Goal: Information Seeking & Learning: Compare options

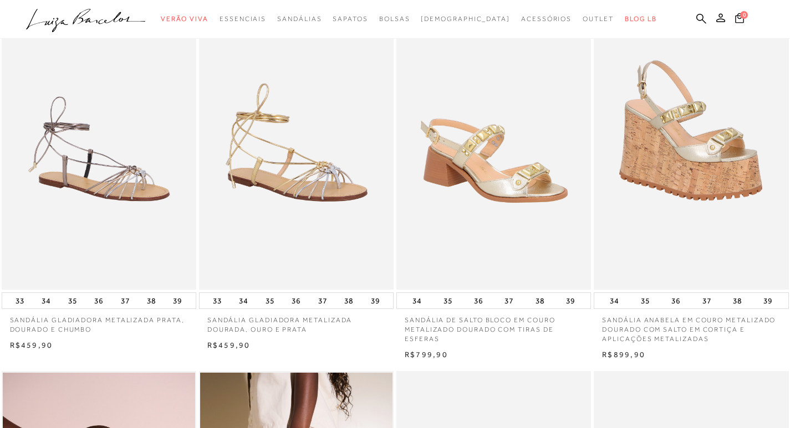
scroll to position [441, 0]
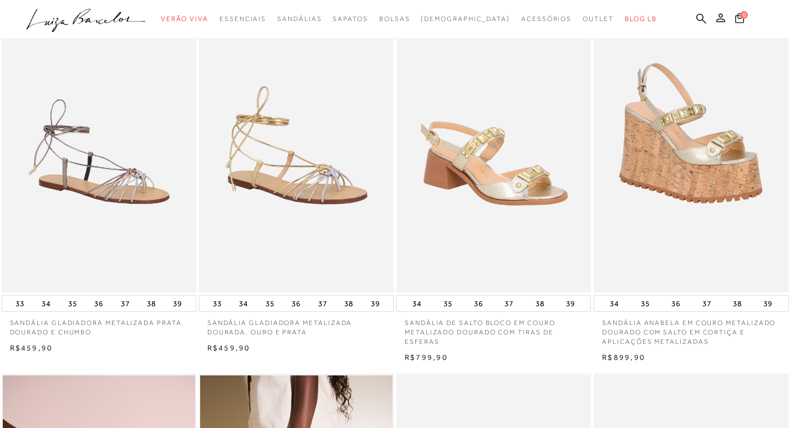
click at [553, 185] on img at bounding box center [493, 147] width 193 height 292
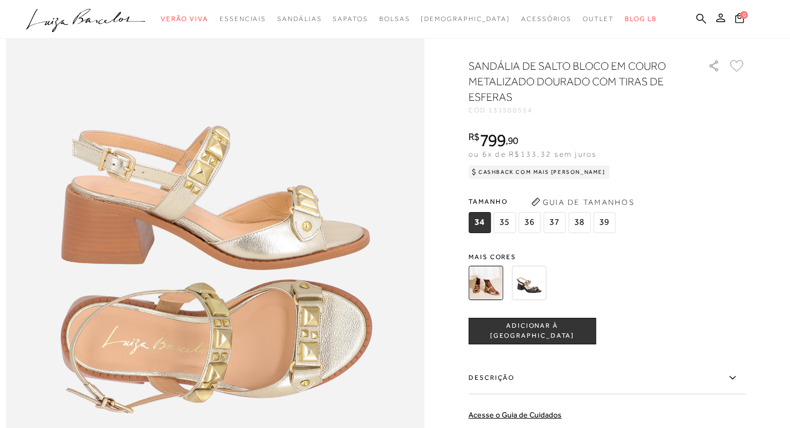
scroll to position [665, 0]
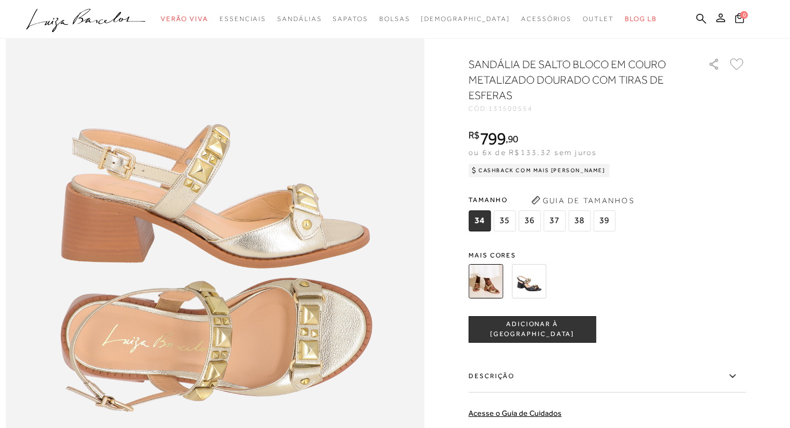
click at [538, 299] on img at bounding box center [528, 281] width 34 height 34
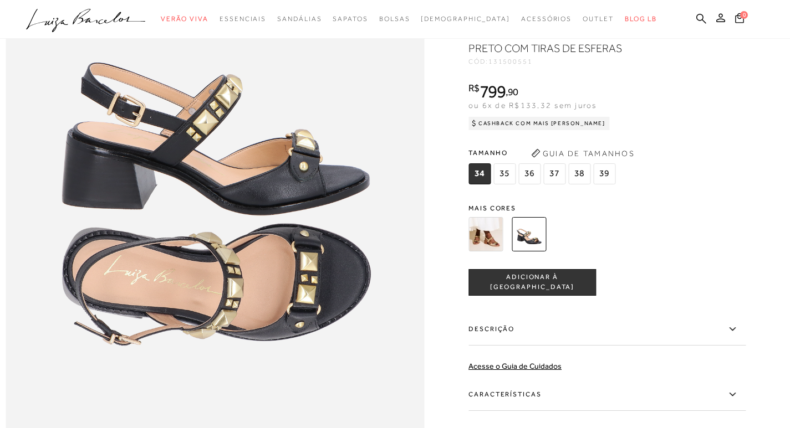
scroll to position [720, 0]
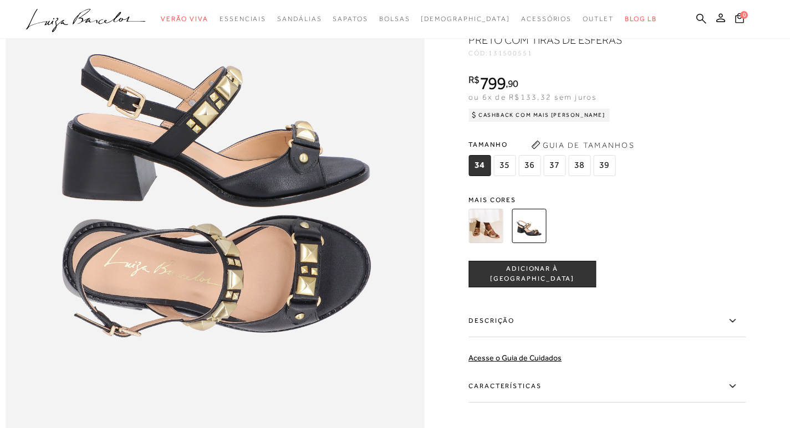
click at [484, 243] on img at bounding box center [485, 226] width 34 height 34
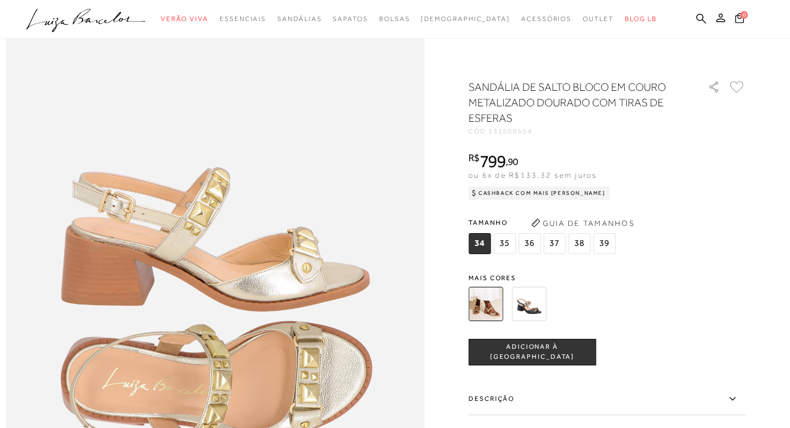
scroll to position [632, 0]
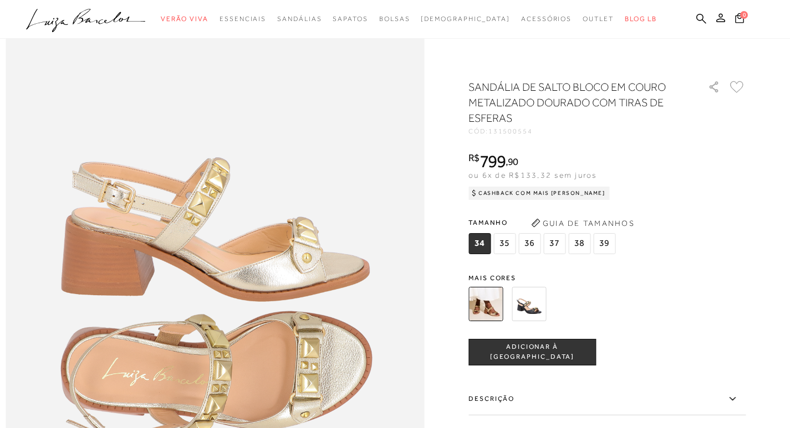
click at [739, 395] on icon at bounding box center [731, 399] width 13 height 14
click at [0, 0] on input "Descrição" at bounding box center [0, 0] width 0 height 0
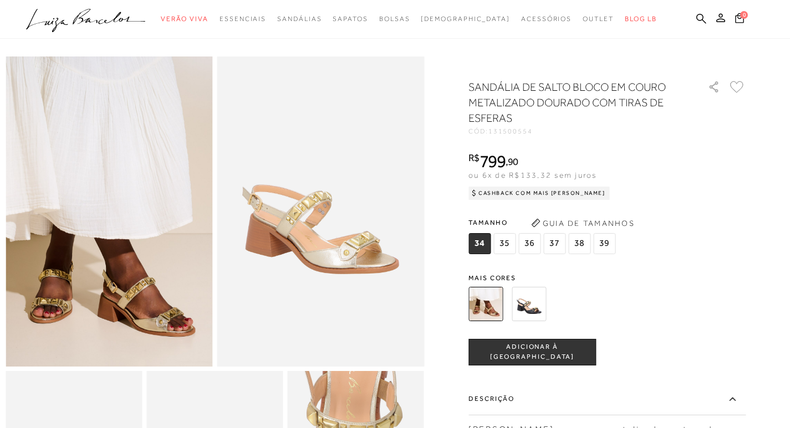
scroll to position [0, 0]
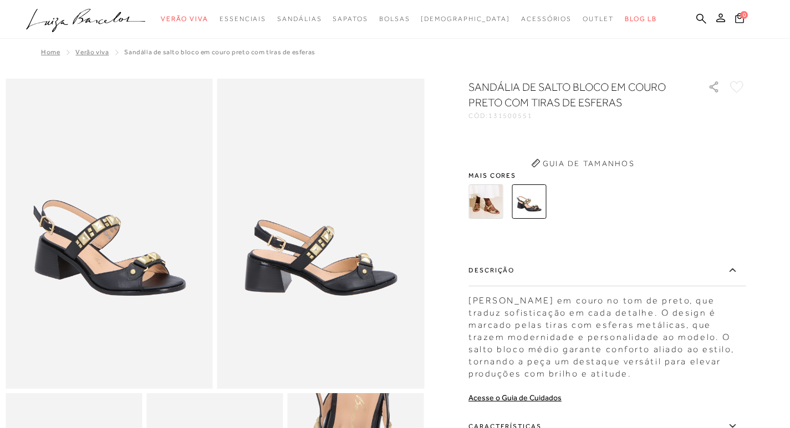
click at [540, 197] on div "SANDÁLIA DE SALTO BLOCO EM COURO PRETO COM TIRAS DE ESFERAS CÓD: 131500551 × É …" at bounding box center [606, 314] width 277 height 470
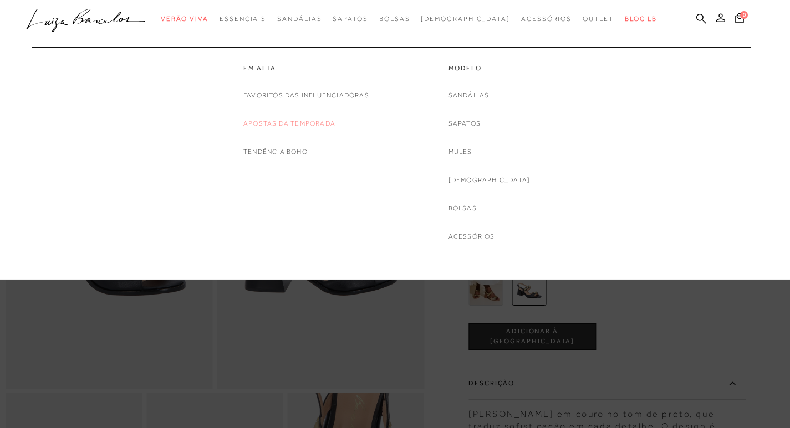
click at [280, 125] on link "Apostas da Temporada" at bounding box center [289, 124] width 92 height 12
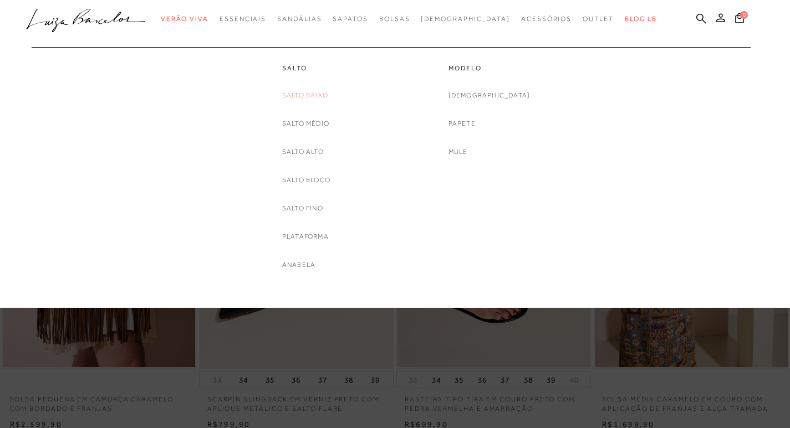
click at [314, 97] on link "Salto Baixo" at bounding box center [305, 96] width 46 height 12
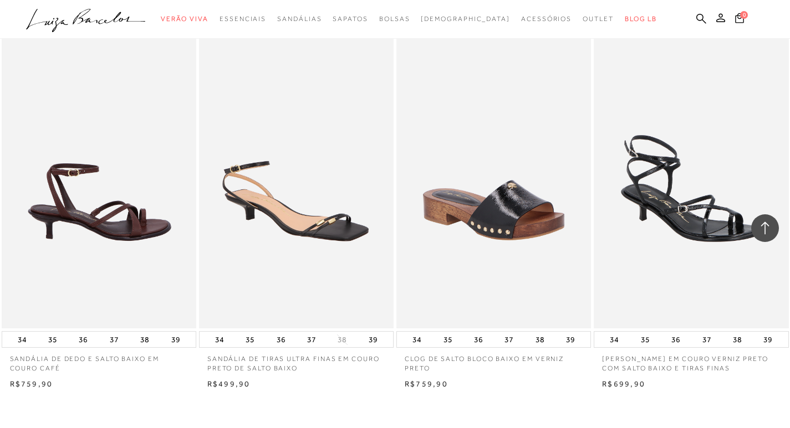
scroll to position [1884, 0]
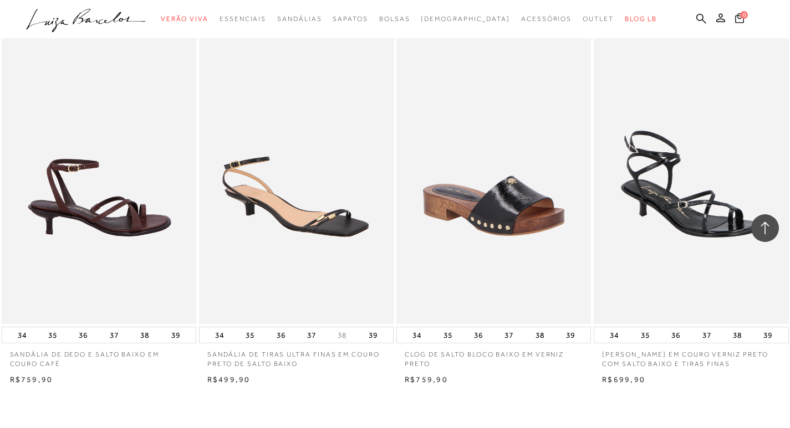
click at [68, 202] on img at bounding box center [99, 178] width 193 height 292
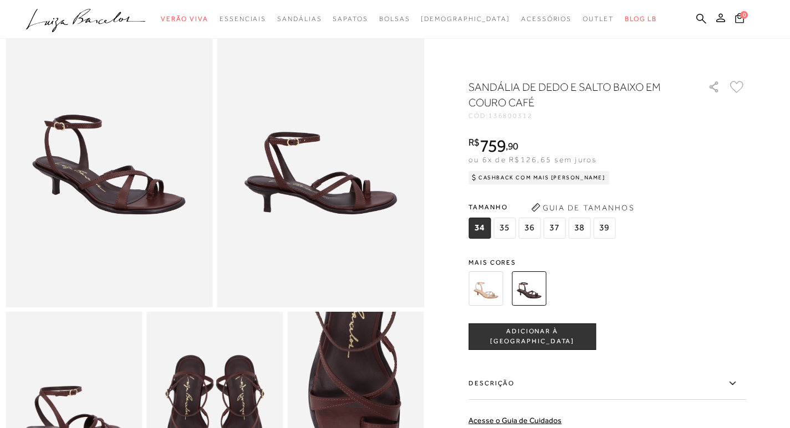
scroll to position [55, 0]
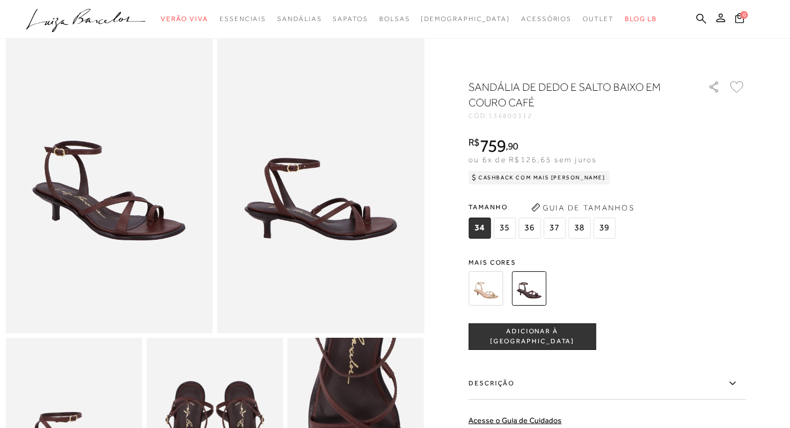
click at [483, 299] on img at bounding box center [485, 289] width 34 height 34
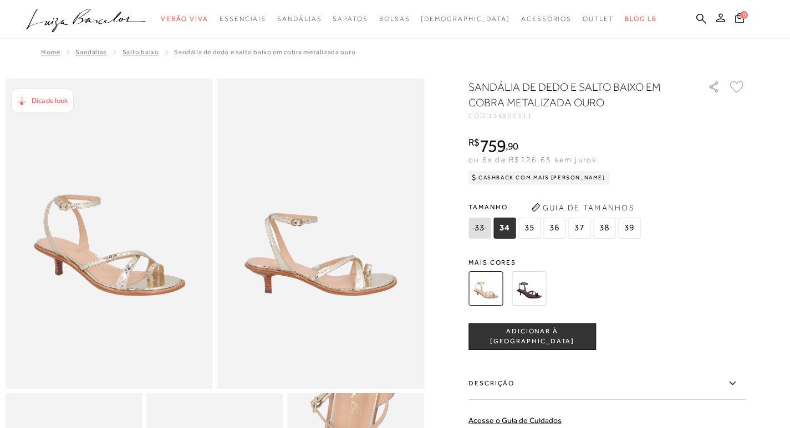
click at [544, 281] on img at bounding box center [528, 289] width 34 height 34
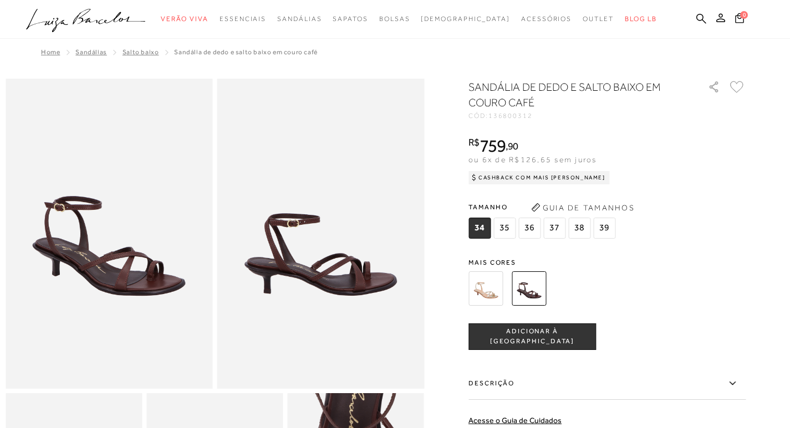
scroll to position [222, 0]
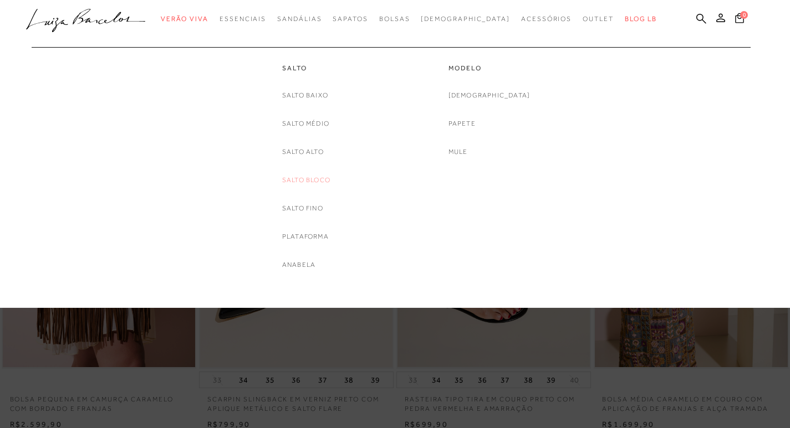
click at [299, 175] on link "Salto Bloco" at bounding box center [306, 181] width 48 height 12
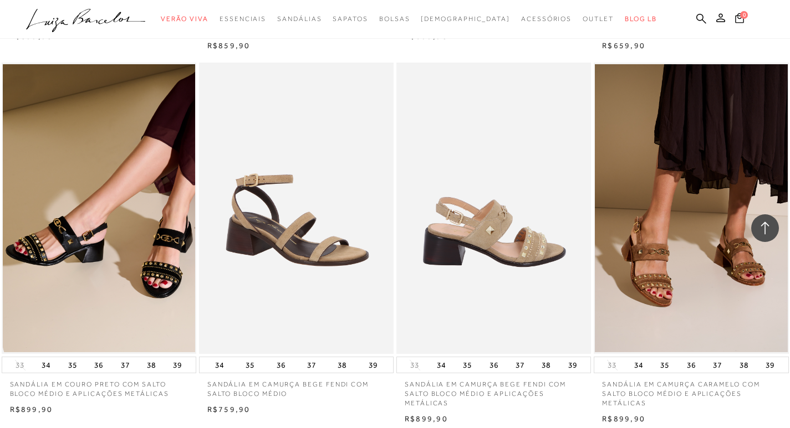
scroll to position [1829, 0]
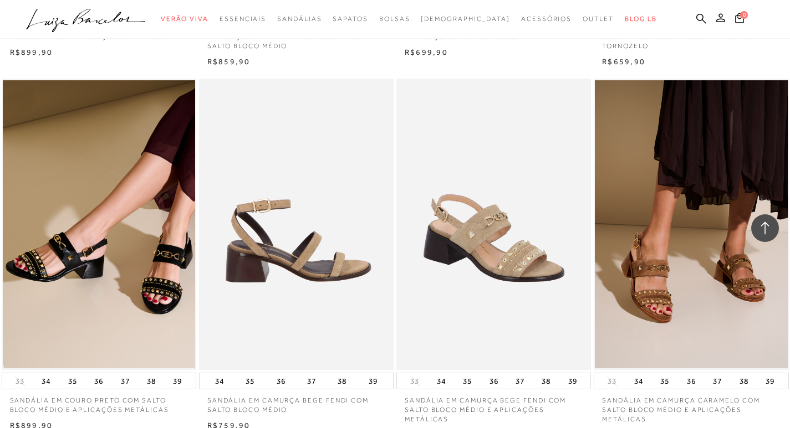
click at [270, 279] on img at bounding box center [296, 225] width 193 height 292
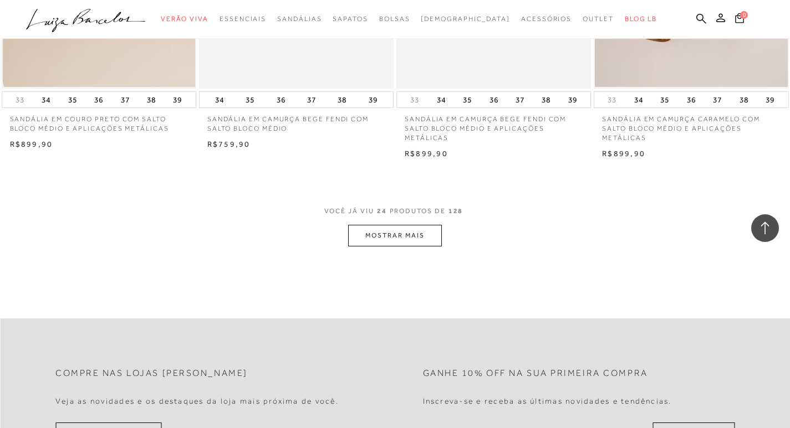
scroll to position [2106, 0]
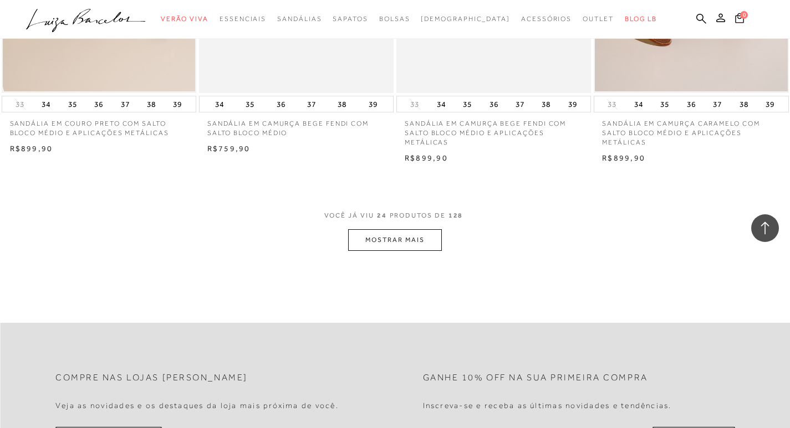
click at [407, 251] on button "MOSTRAR MAIS" at bounding box center [394, 240] width 93 height 22
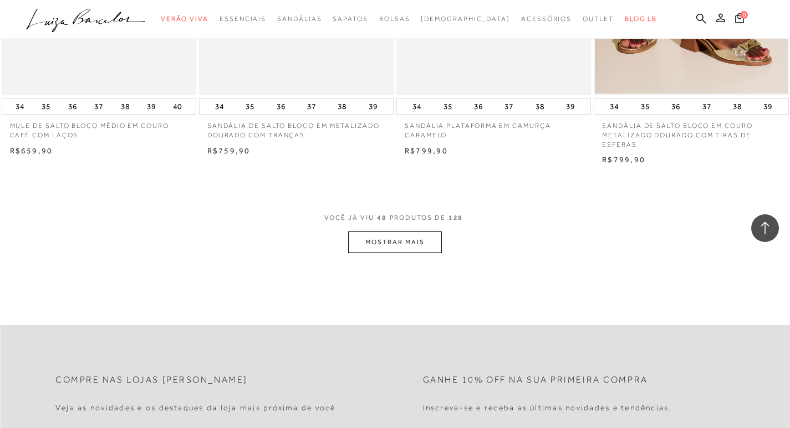
scroll to position [4378, 0]
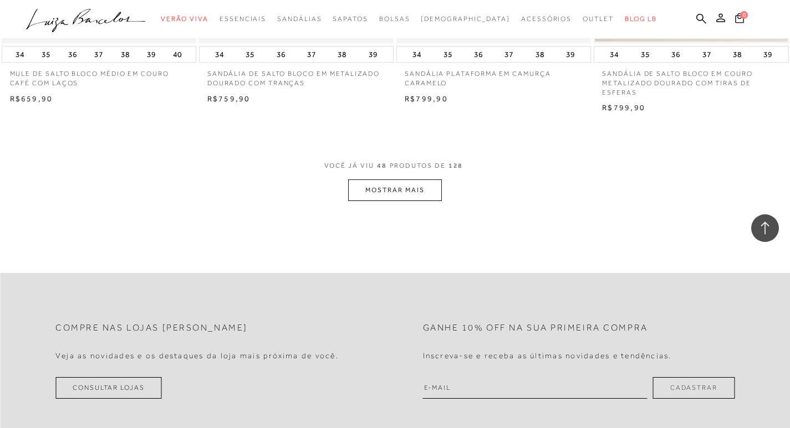
click at [413, 201] on button "MOSTRAR MAIS" at bounding box center [394, 191] width 93 height 22
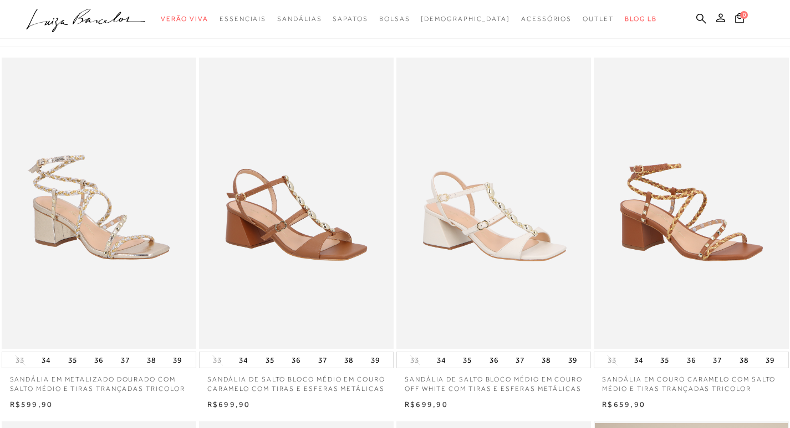
scroll to position [0, 0]
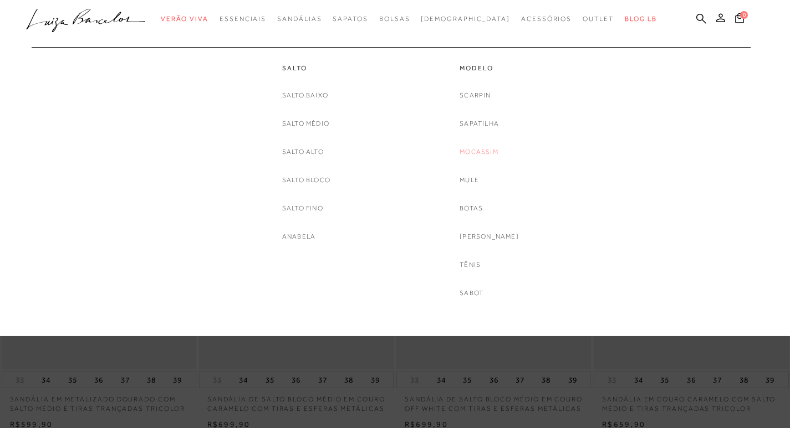
click at [485, 151] on link "Mocassim" at bounding box center [478, 152] width 39 height 12
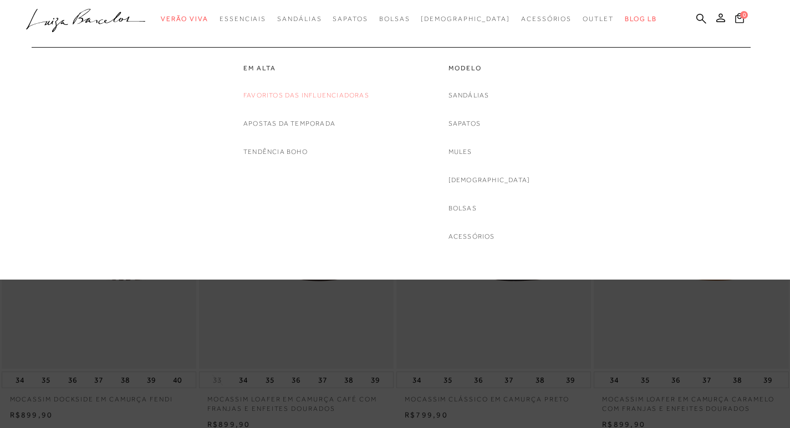
click at [299, 94] on link "Favoritos das Influenciadoras" at bounding box center [306, 96] width 126 height 12
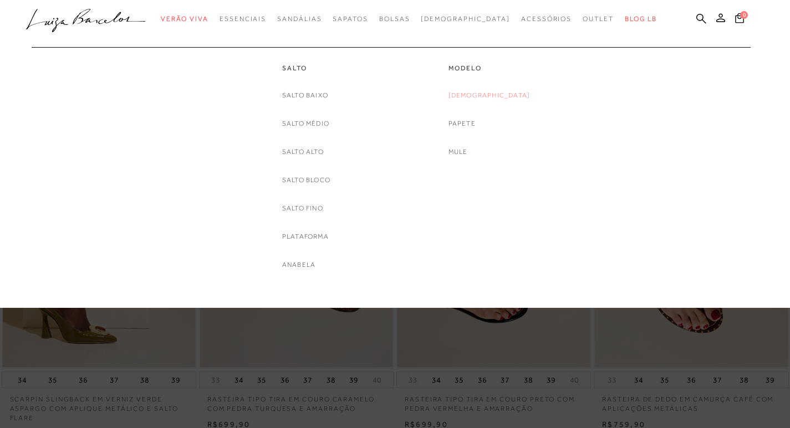
click at [501, 97] on link "[DEMOGRAPHIC_DATA]" at bounding box center [489, 96] width 82 height 12
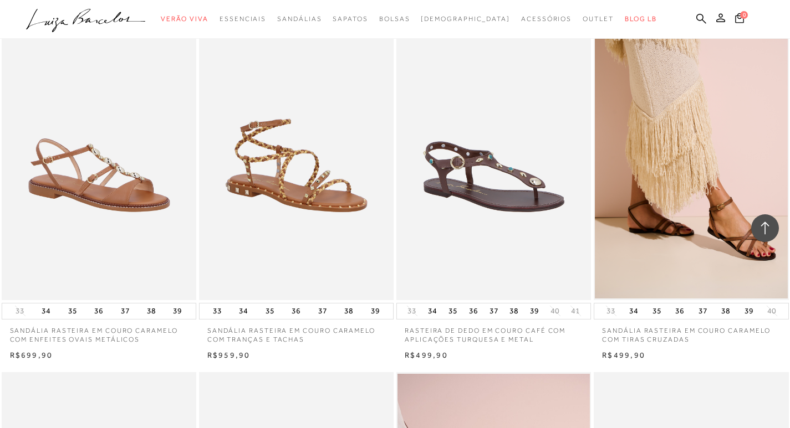
scroll to position [1164, 0]
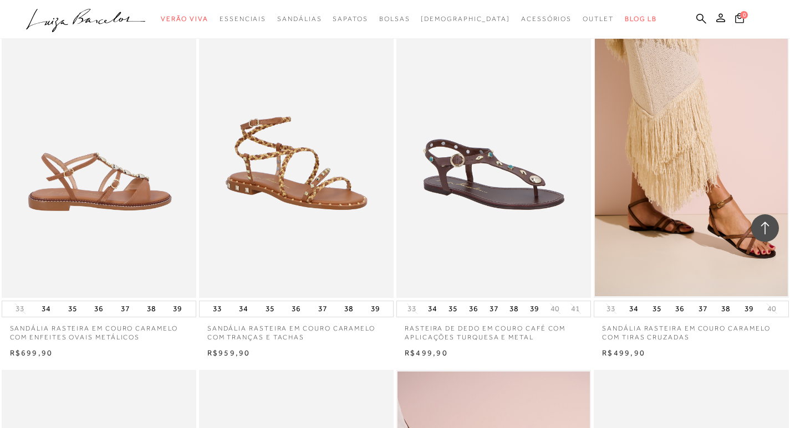
click at [126, 215] on img at bounding box center [99, 152] width 193 height 292
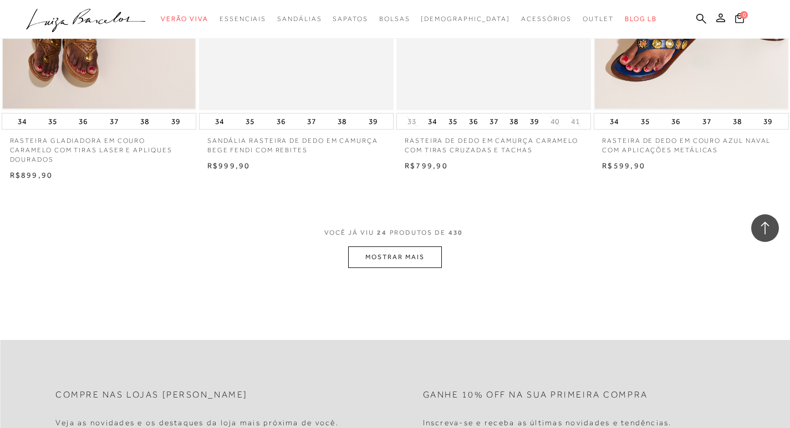
scroll to position [2106, 0]
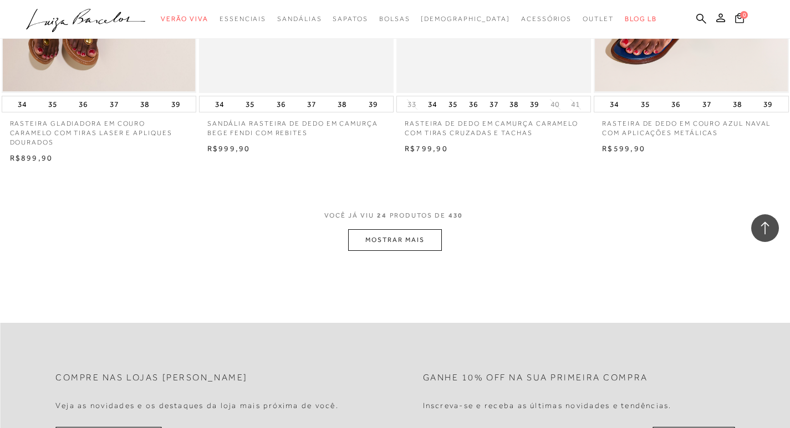
click at [391, 243] on button "MOSTRAR MAIS" at bounding box center [394, 240] width 93 height 22
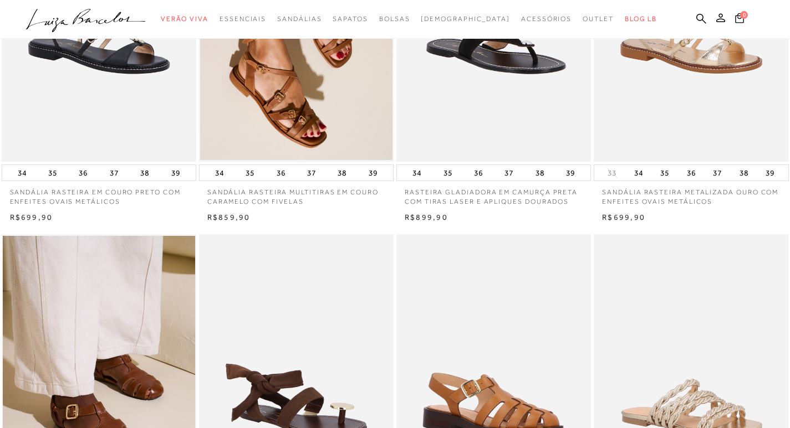
scroll to position [0, 0]
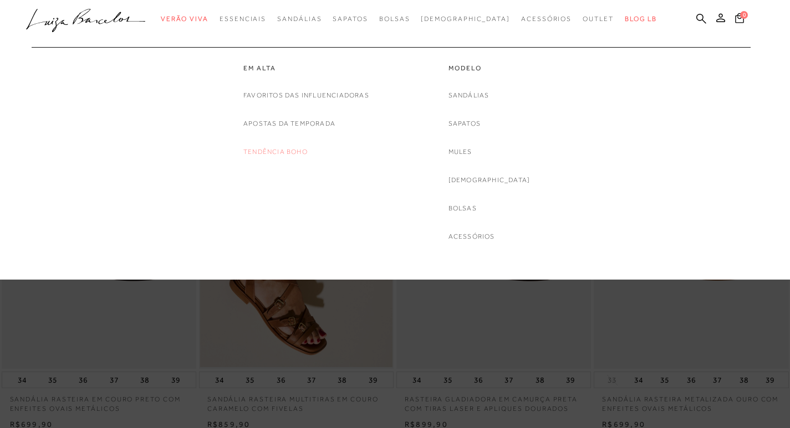
click at [279, 154] on link "Tendência Boho" at bounding box center [275, 152] width 64 height 12
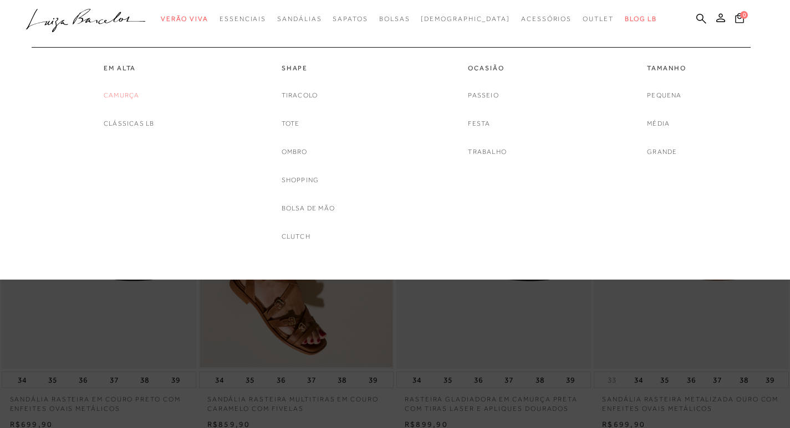
click at [130, 94] on link "Camurça" at bounding box center [121, 96] width 35 height 12
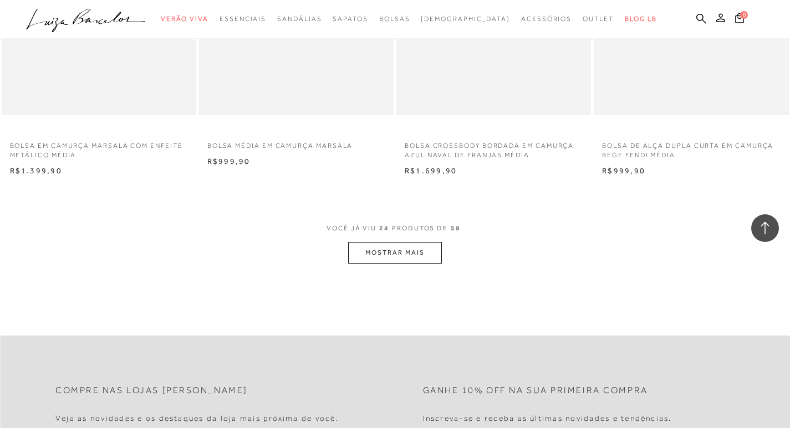
scroll to position [2106, 0]
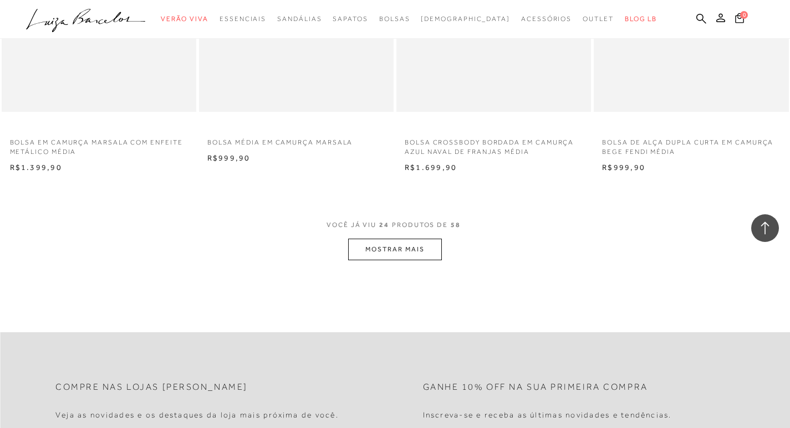
click at [395, 252] on button "MOSTRAR MAIS" at bounding box center [394, 250] width 93 height 22
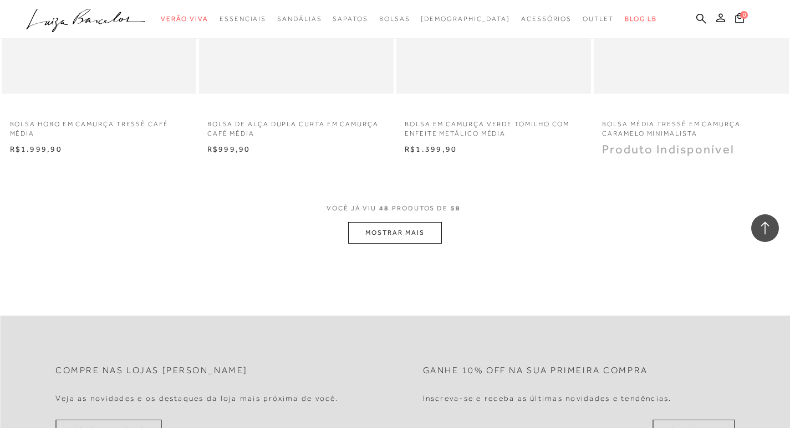
scroll to position [4322, 0]
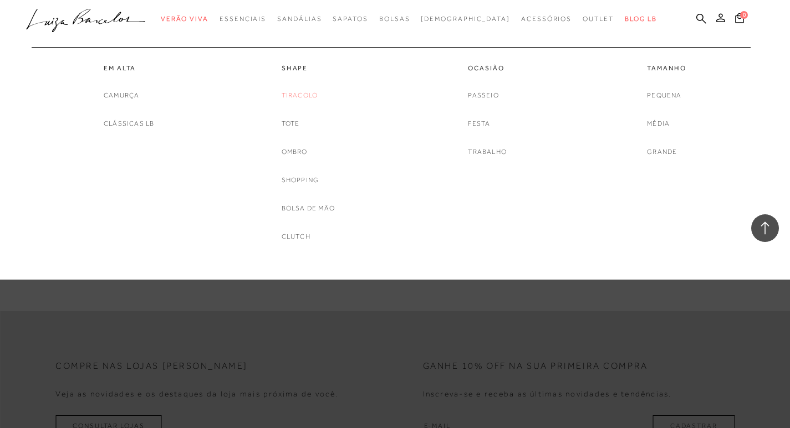
click at [305, 96] on link "Tiracolo" at bounding box center [299, 96] width 37 height 12
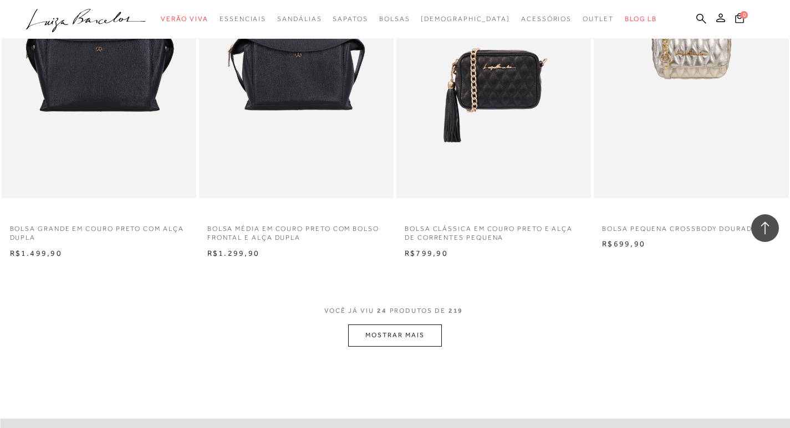
scroll to position [2050, 0]
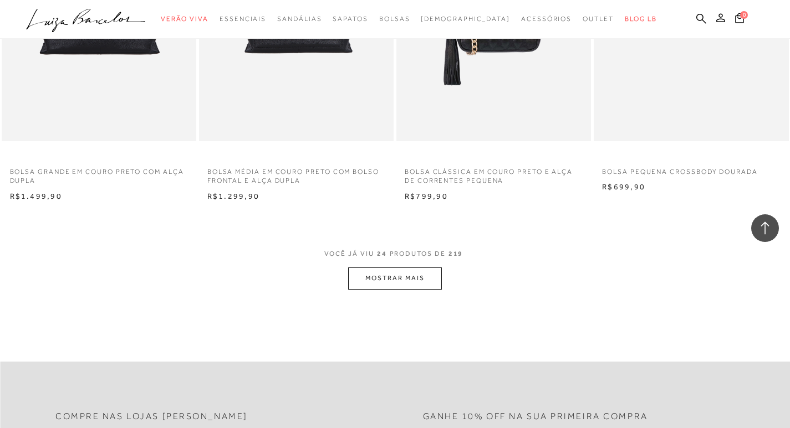
click at [367, 283] on button "MOSTRAR MAIS" at bounding box center [394, 279] width 93 height 22
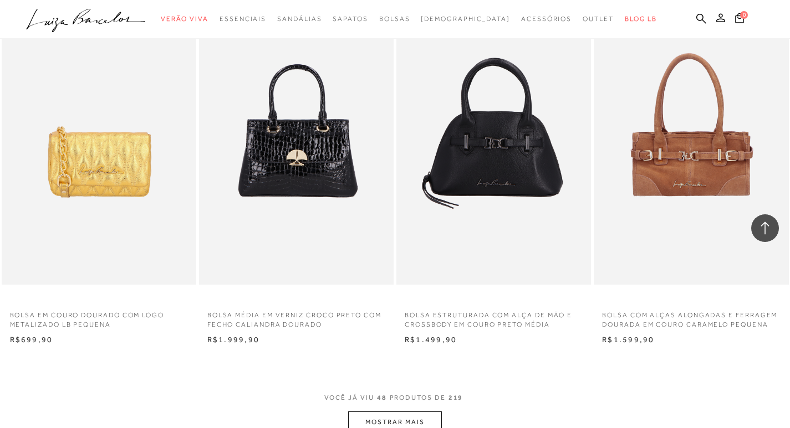
scroll to position [4267, 0]
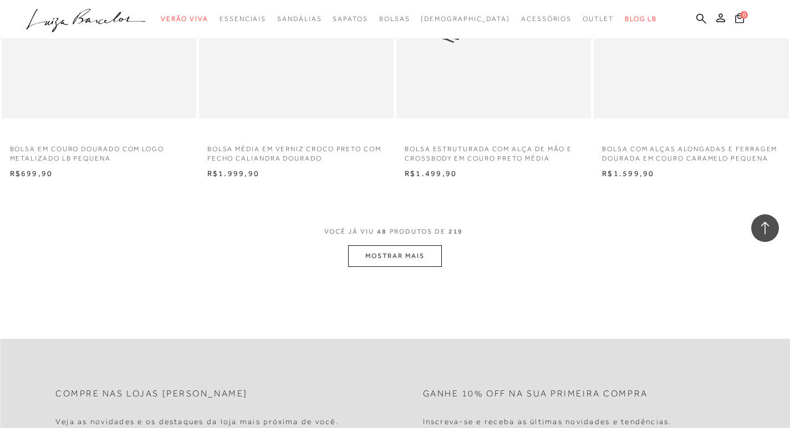
click at [417, 255] on button "MOSTRAR MAIS" at bounding box center [394, 256] width 93 height 22
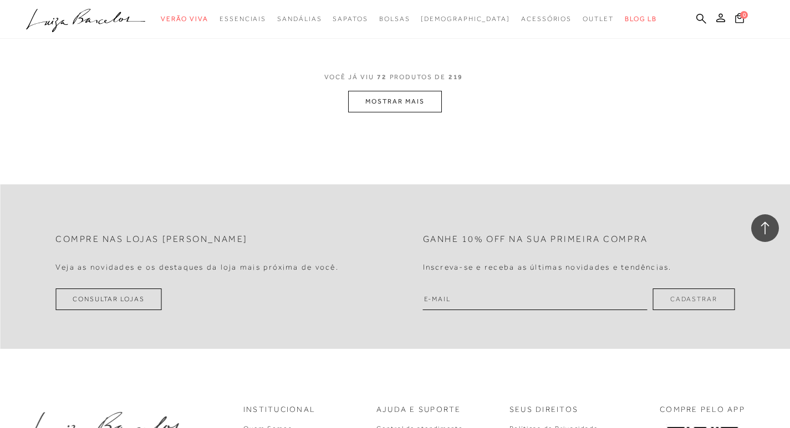
scroll to position [6539, 0]
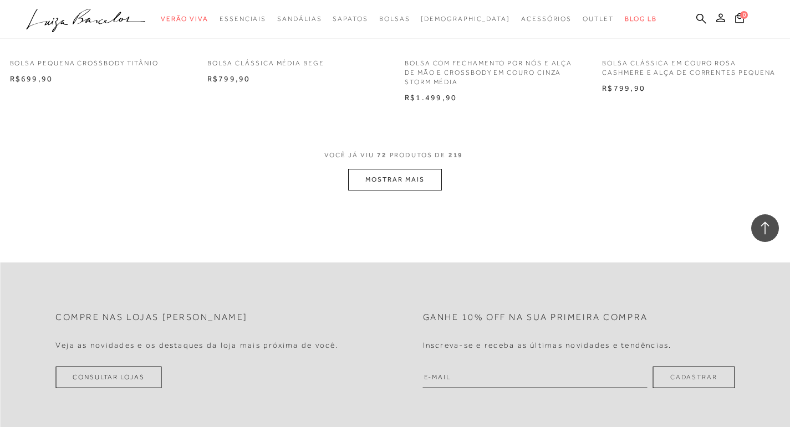
click at [409, 183] on button "MOSTRAR MAIS" at bounding box center [394, 180] width 93 height 22
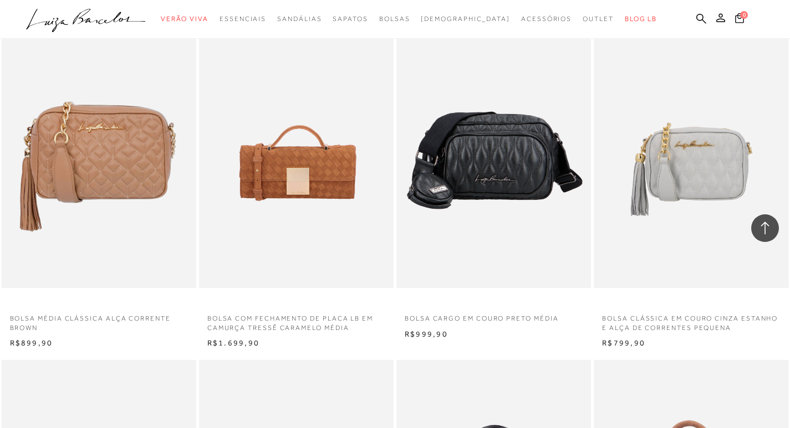
scroll to position [3713, 0]
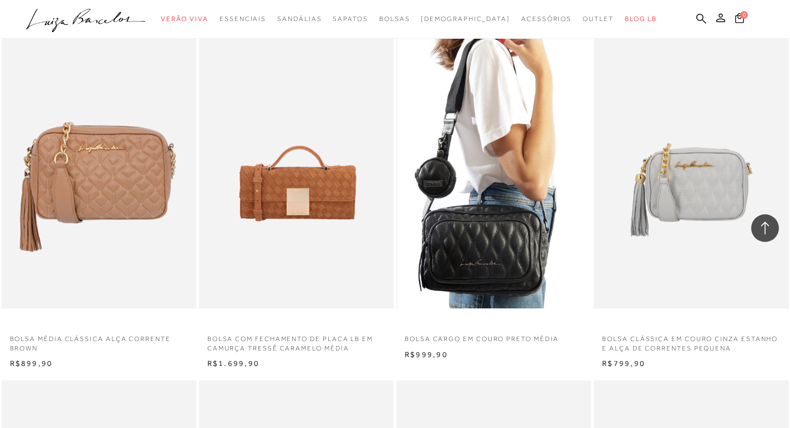
click at [530, 168] on img at bounding box center [493, 163] width 193 height 292
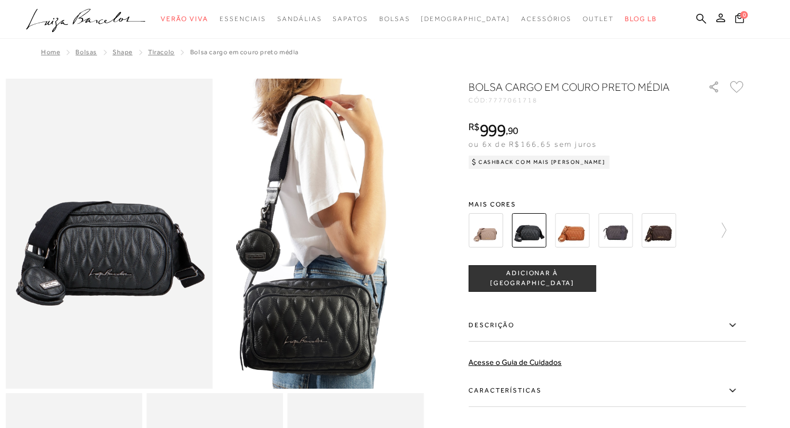
click at [674, 228] on img at bounding box center [658, 230] width 34 height 34
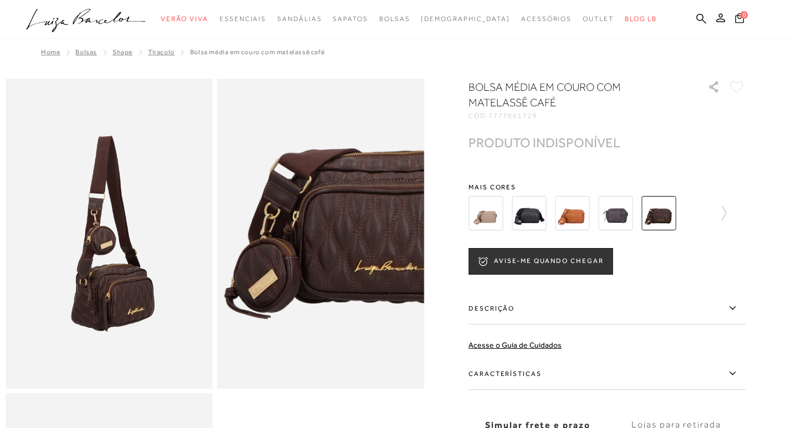
click at [620, 217] on img at bounding box center [615, 213] width 34 height 34
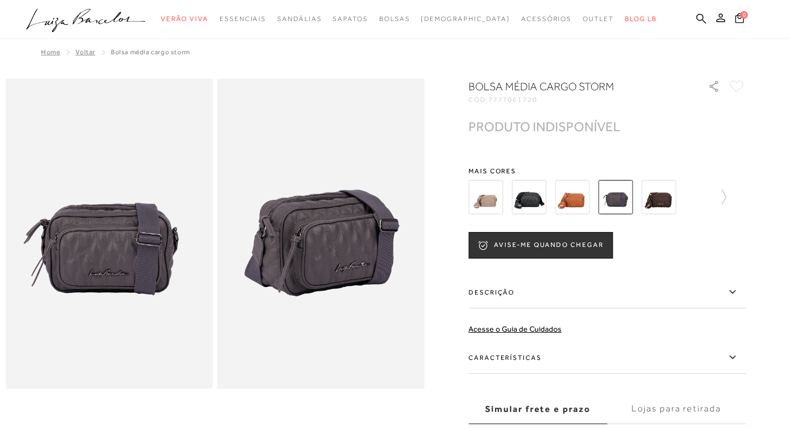
click at [584, 189] on img at bounding box center [572, 197] width 34 height 34
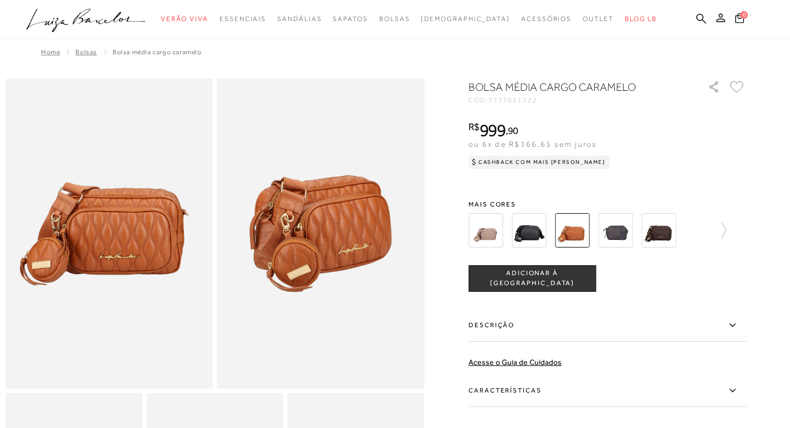
click at [488, 232] on img at bounding box center [485, 230] width 34 height 34
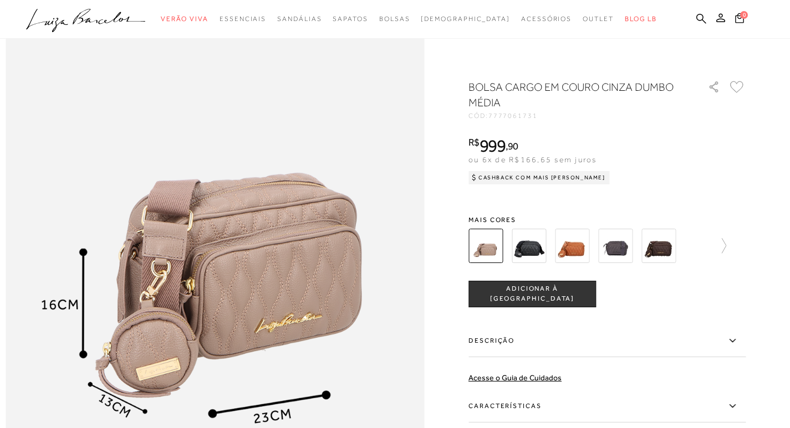
scroll to position [610, 0]
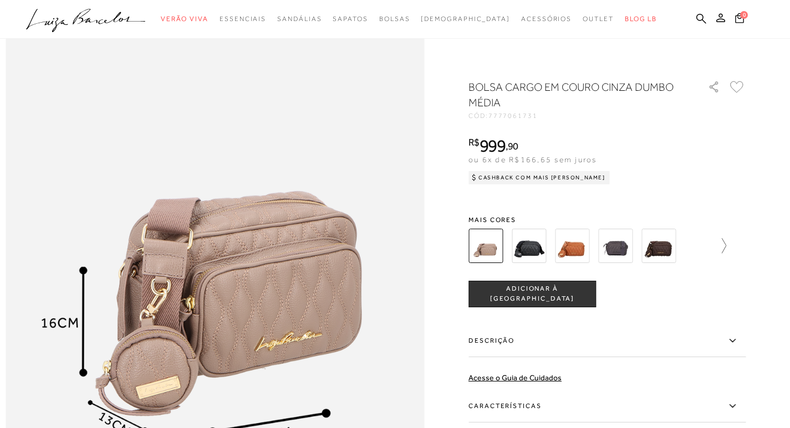
click at [726, 240] on icon at bounding box center [718, 246] width 16 height 16
click at [505, 238] on img at bounding box center [505, 246] width 34 height 34
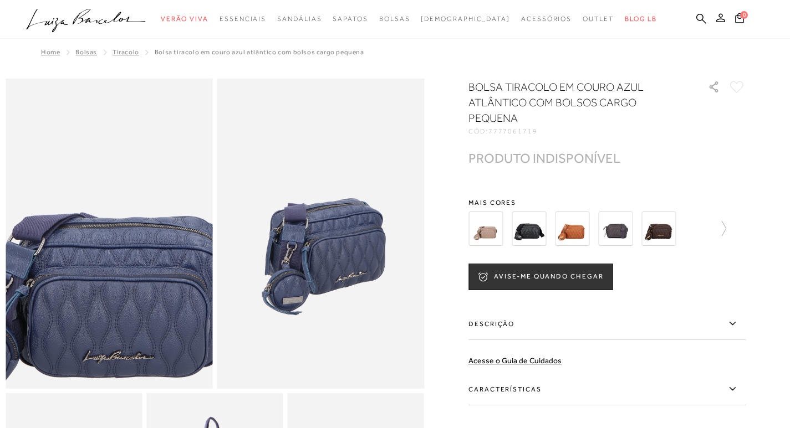
click at [124, 219] on img at bounding box center [93, 251] width 414 height 621
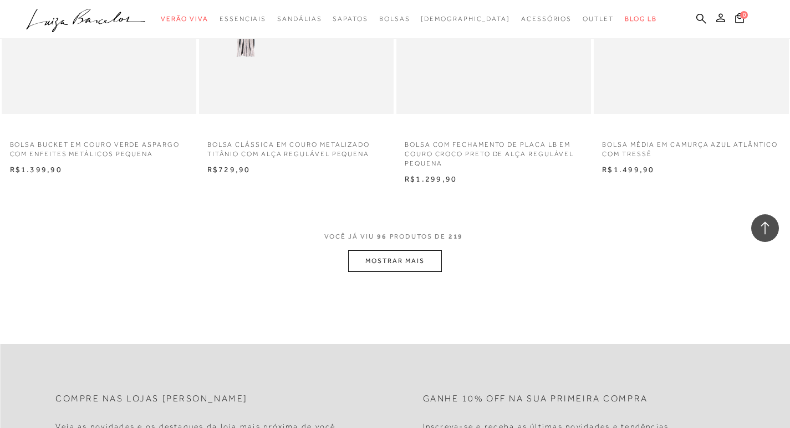
scroll to position [8700, 0]
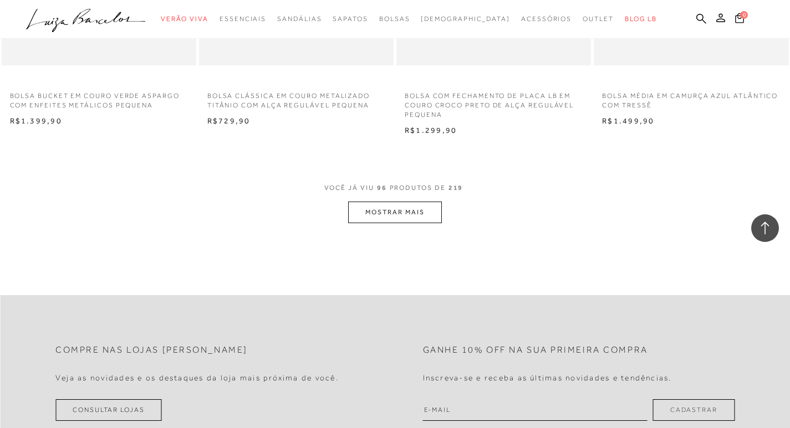
click at [380, 211] on button "MOSTRAR MAIS" at bounding box center [394, 213] width 93 height 22
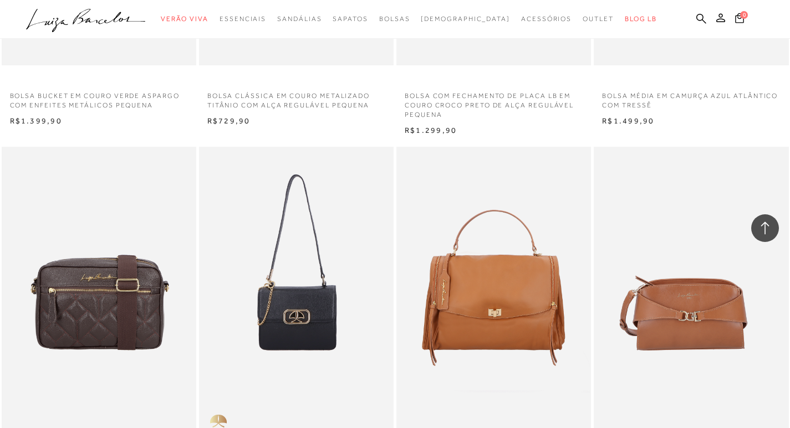
scroll to position [8866, 0]
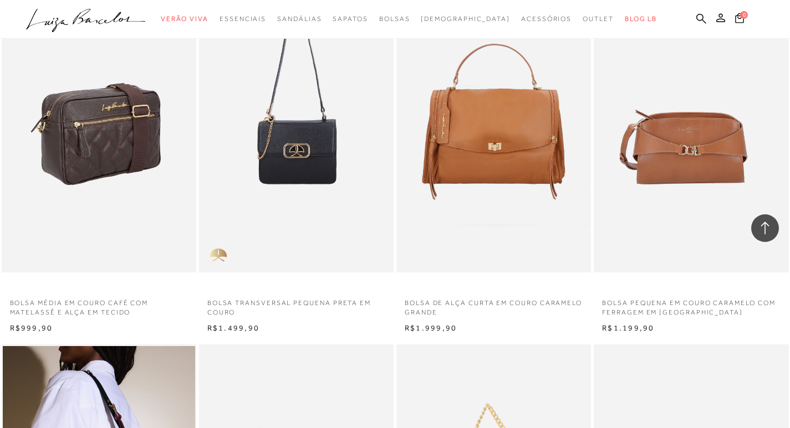
click at [80, 144] on img at bounding box center [99, 127] width 193 height 292
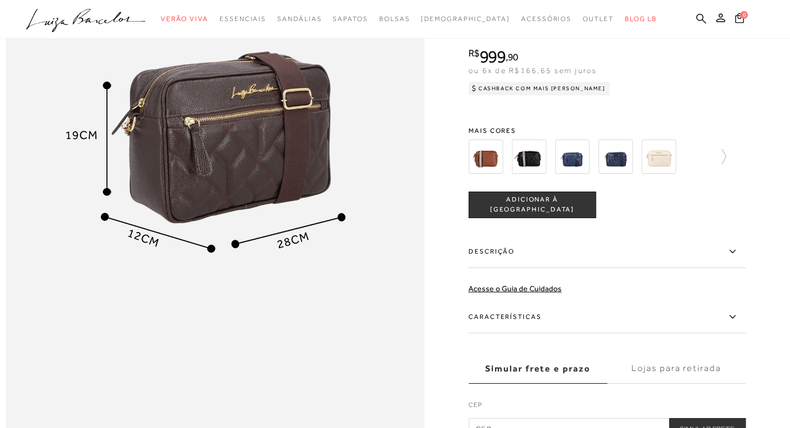
scroll to position [720, 0]
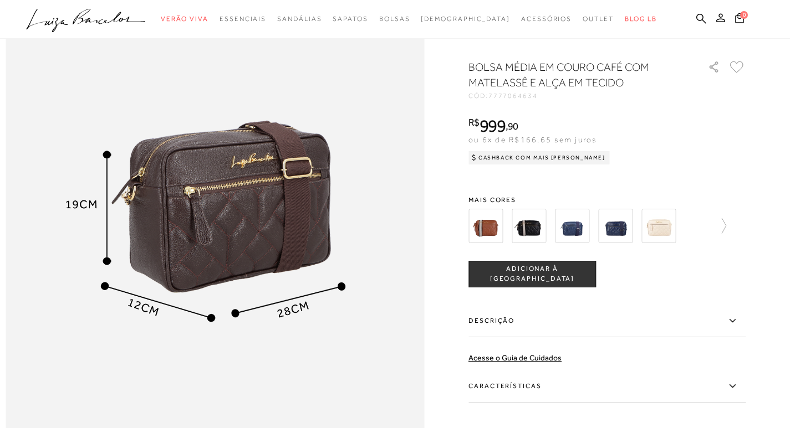
click at [500, 243] on img at bounding box center [485, 226] width 34 height 34
